Goal: Task Accomplishment & Management: Complete application form

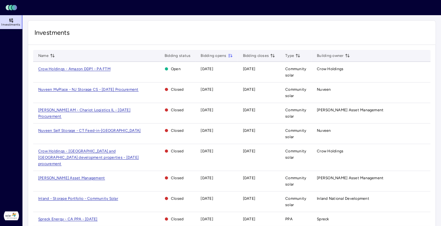
click at [101, 68] on span "Crow Holdings - Amazon DDP1 - PA FTM" at bounding box center [74, 69] width 72 height 4
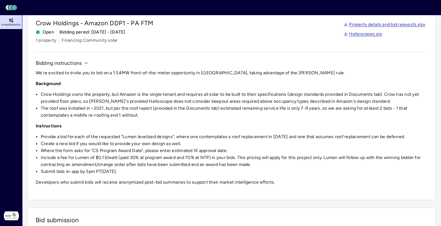
scroll to position [23, 0]
click at [340, 159] on li "Include a fee for Lumen of $0.13/watt (paid 30% at program award and 70% at NTP…" at bounding box center [234, 161] width 387 height 14
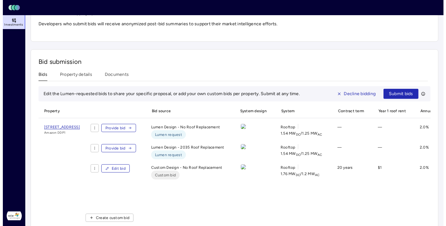
scroll to position [204, 0]
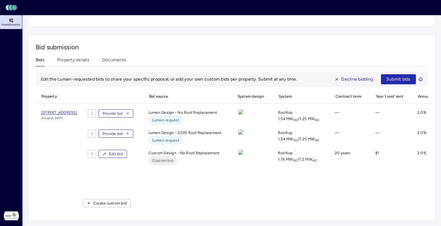
click at [123, 151] on span "Edit bid" at bounding box center [116, 154] width 14 height 6
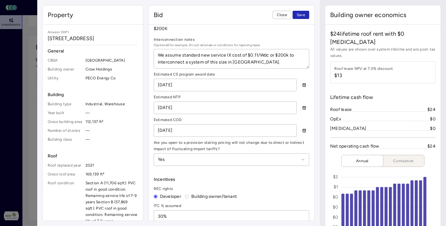
scroll to position [458, 0]
click at [302, 82] on icon "button" at bounding box center [304, 84] width 4 height 4
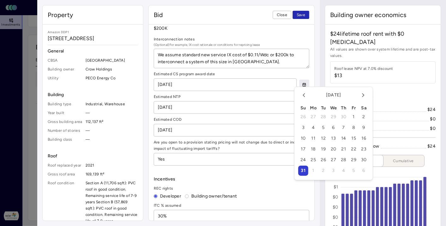
click at [364, 96] on icon "Go to the Next Month" at bounding box center [363, 95] width 6 height 6
click at [314, 116] on button "1" at bounding box center [313, 117] width 10 height 10
type textarea "x"
type input "[DATE]"
click at [305, 96] on icon "Go to the Previous Month" at bounding box center [304, 95] width 6 height 6
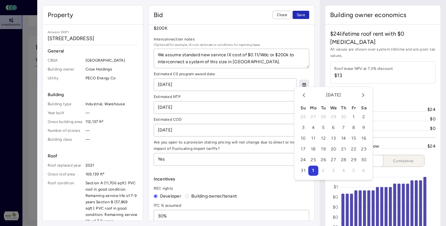
click at [363, 93] on icon "Go to the Next Month" at bounding box center [363, 95] width 6 height 6
click at [315, 116] on button "1" at bounding box center [313, 117] width 10 height 10
type textarea "x"
type input "__/__/____"
click at [315, 116] on button "1" at bounding box center [313, 117] width 10 height 10
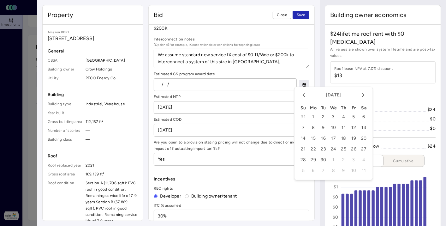
type textarea "x"
type input "[DATE]"
click at [242, 106] on input "[DATE]" at bounding box center [225, 107] width 142 height 12
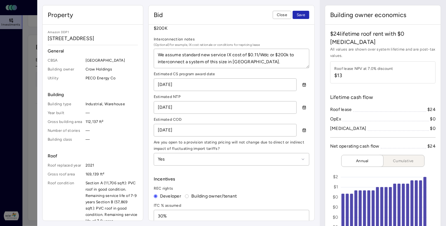
click at [303, 106] on icon "button" at bounding box center [304, 107] width 3 height 3
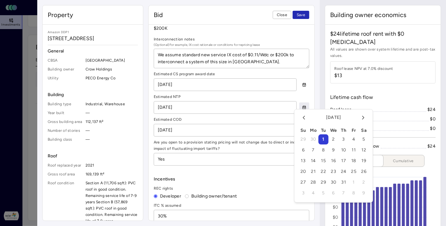
click at [276, 116] on label "Estimated COD" at bounding box center [232, 119] width 156 height 6
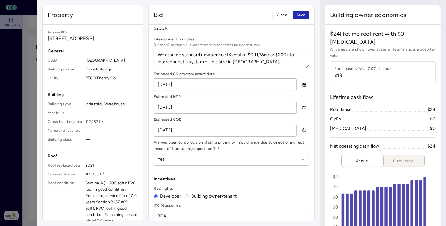
click at [302, 128] on icon "button" at bounding box center [304, 130] width 4 height 4
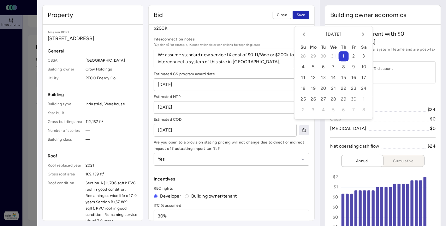
click at [279, 116] on label "Estimated COD" at bounding box center [232, 119] width 156 height 6
